Goal: Information Seeking & Learning: Learn about a topic

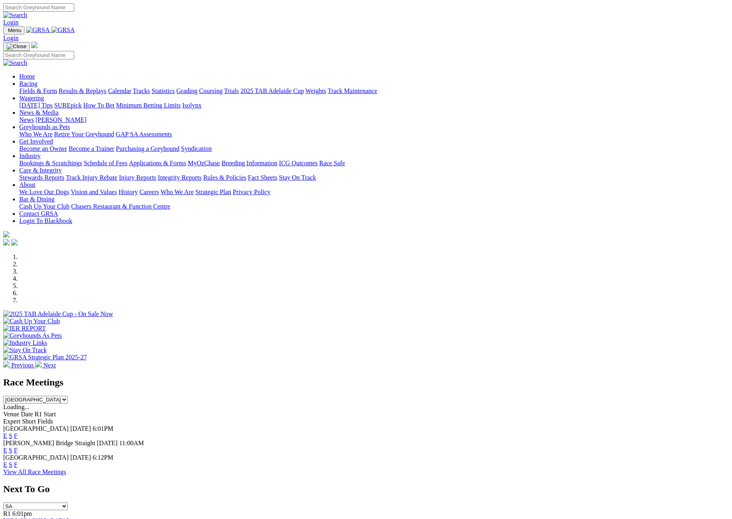
select select "[GEOGRAPHIC_DATA]"
click at [18, 462] on link "F" at bounding box center [16, 465] width 4 height 7
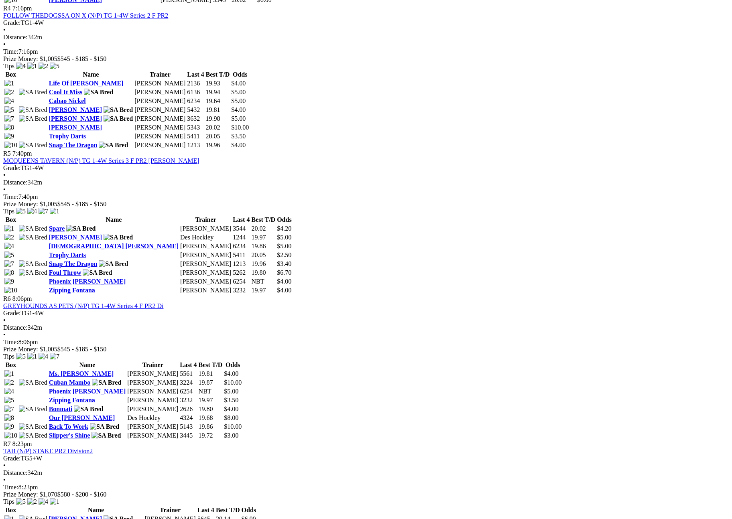
scroll to position [875, 0]
